Goal: Book appointment/travel/reservation

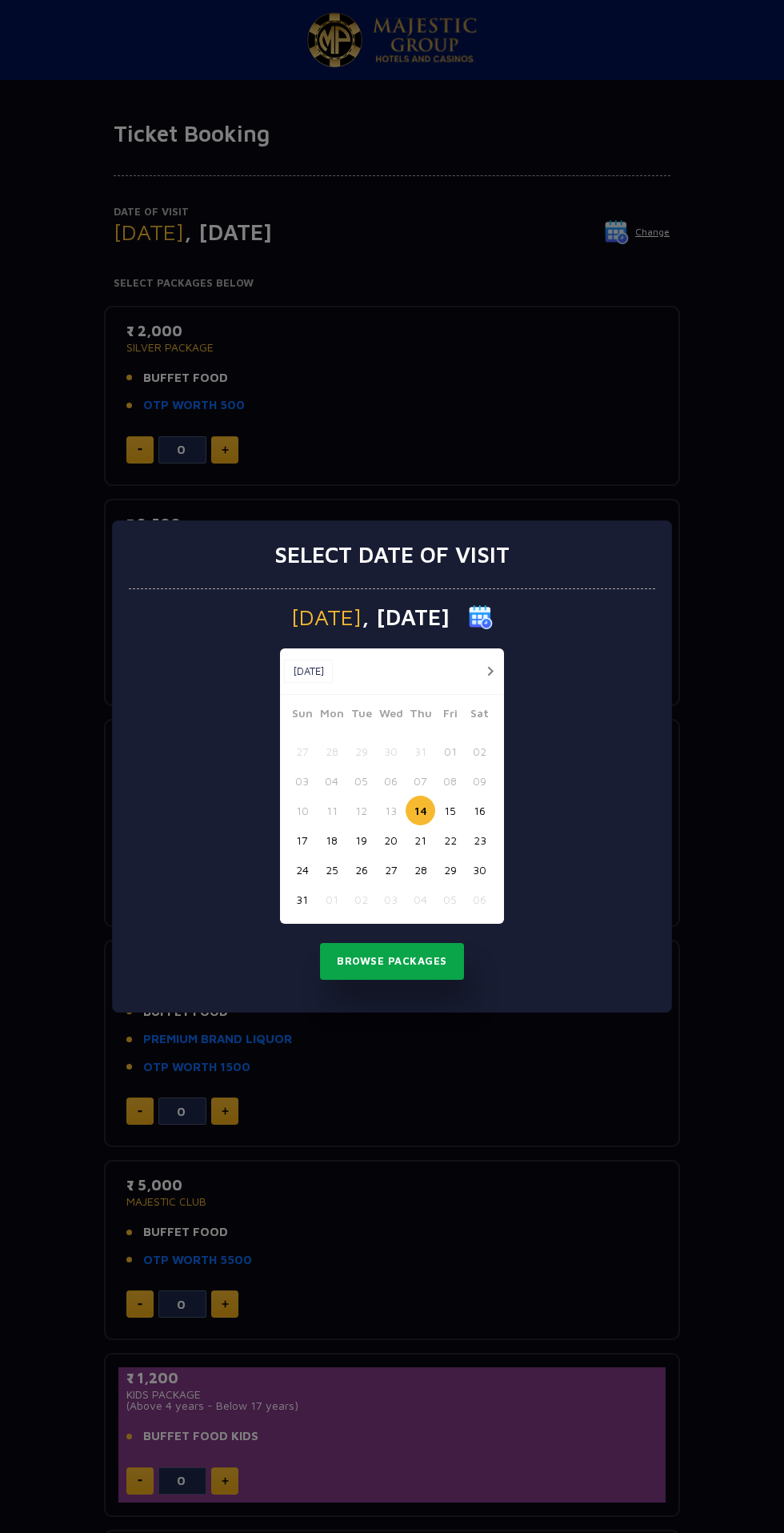
click at [415, 961] on button "Browse Packages" at bounding box center [392, 961] width 144 height 37
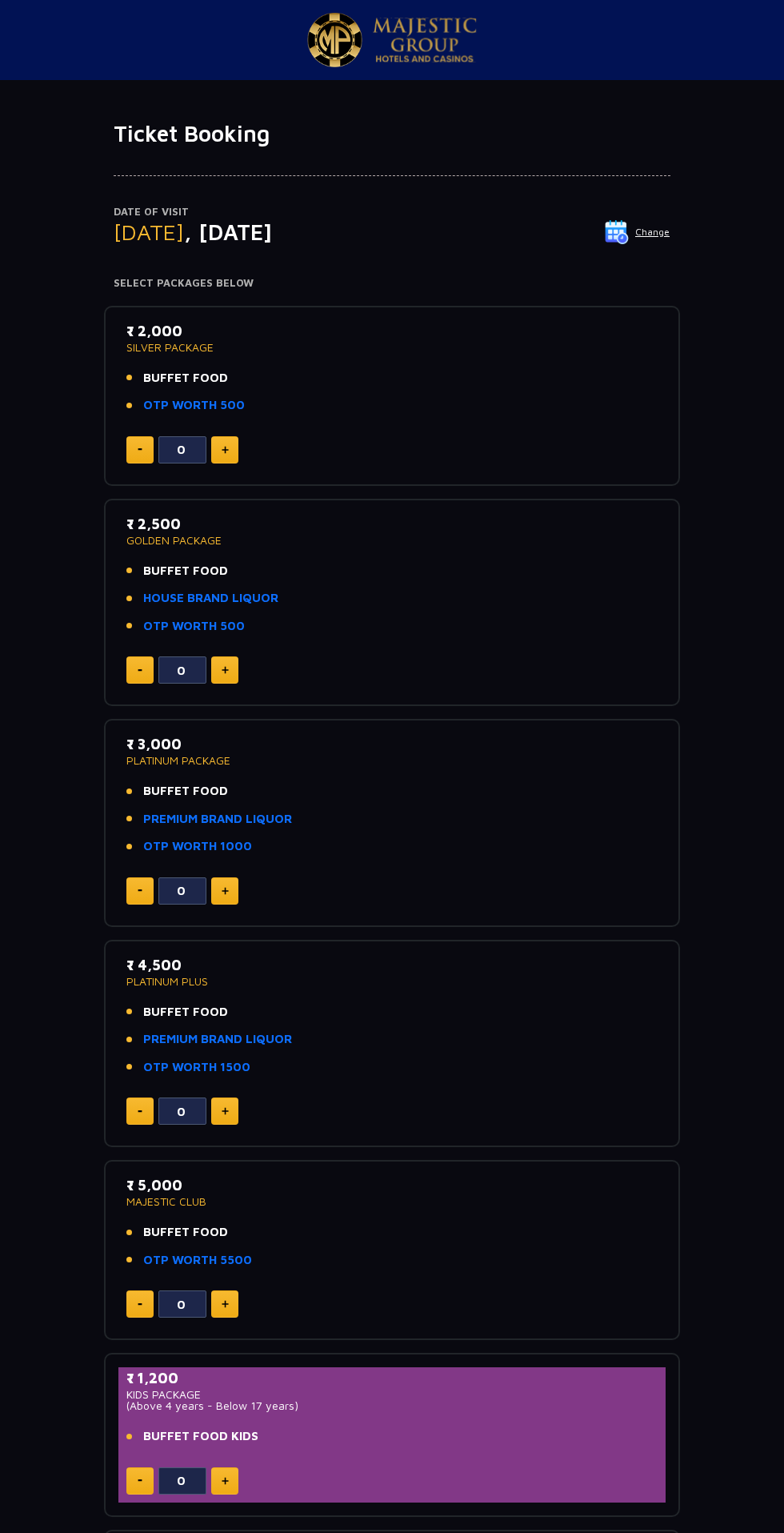
click at [591, 376] on li "BUFFET FOOD" at bounding box center [392, 379] width 531 height 19
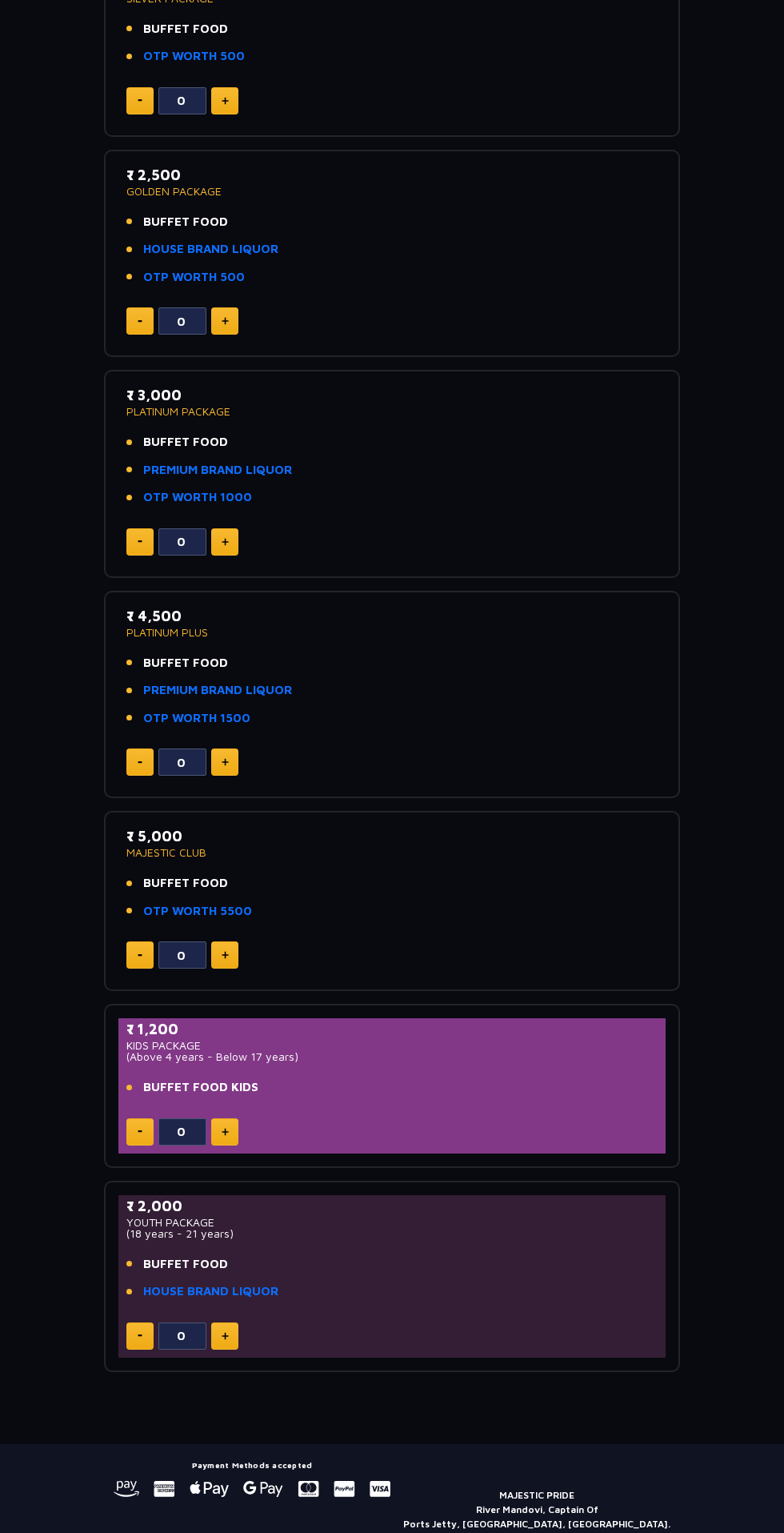
click at [486, 1258] on li "BUFFET FOOD" at bounding box center [392, 1264] width 531 height 19
click at [265, 1287] on link "HOUSE BRAND LIQUOR" at bounding box center [211, 1292] width 135 height 19
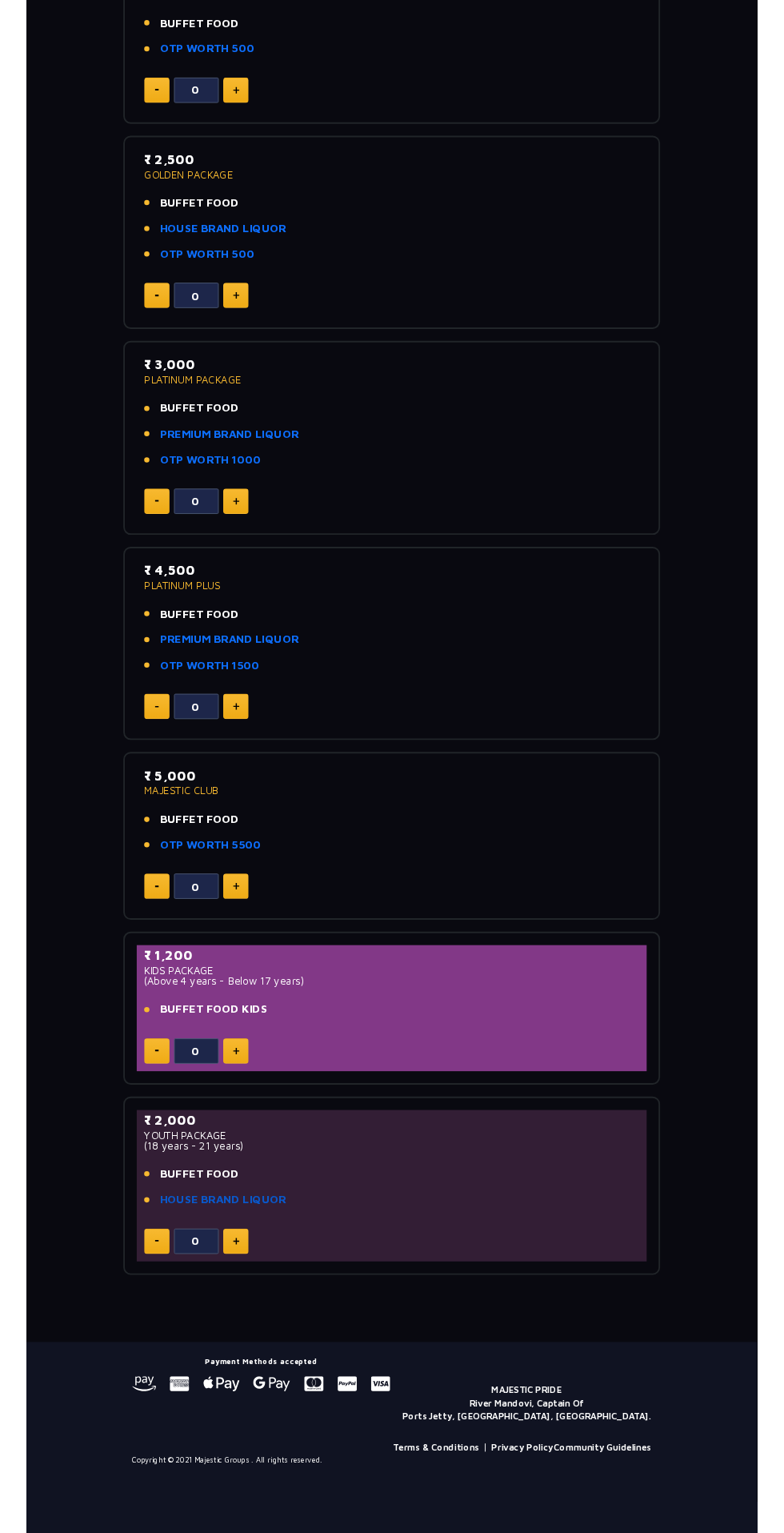
scroll to position [451, 0]
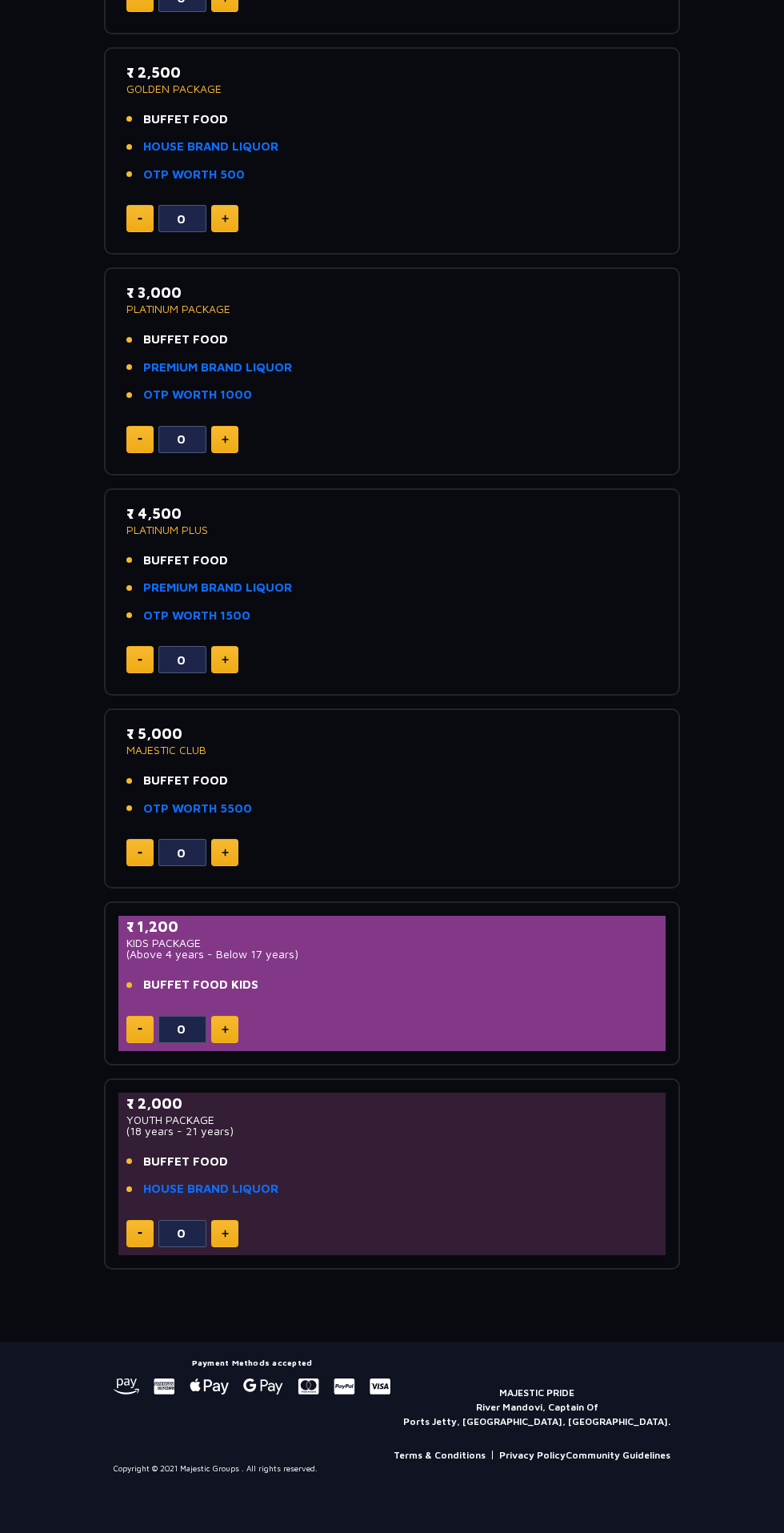
click at [184, 1157] on span "BUFFET FOOD" at bounding box center [185, 1162] width 85 height 19
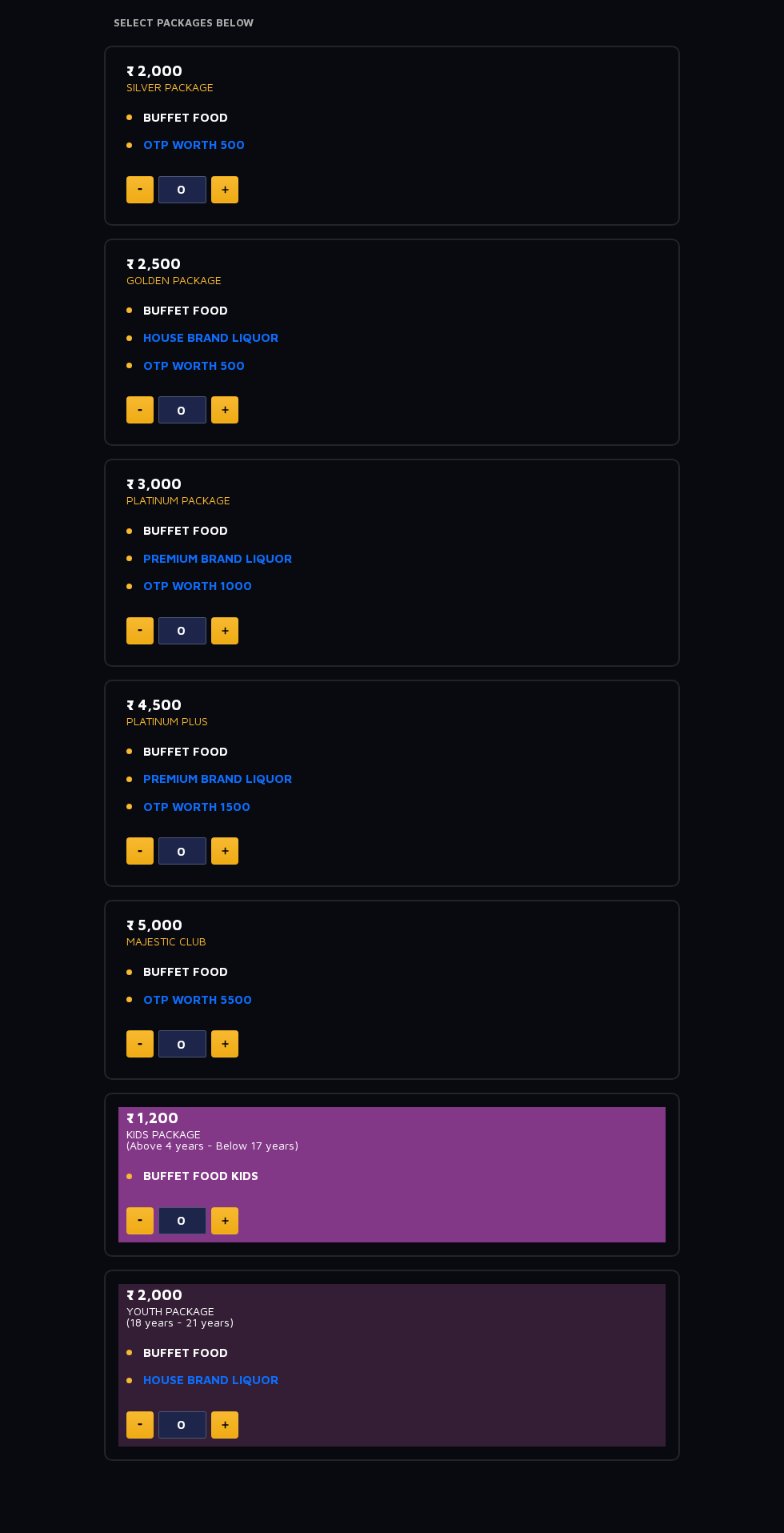
scroll to position [0, 0]
